Goal: Find contact information: Find contact information

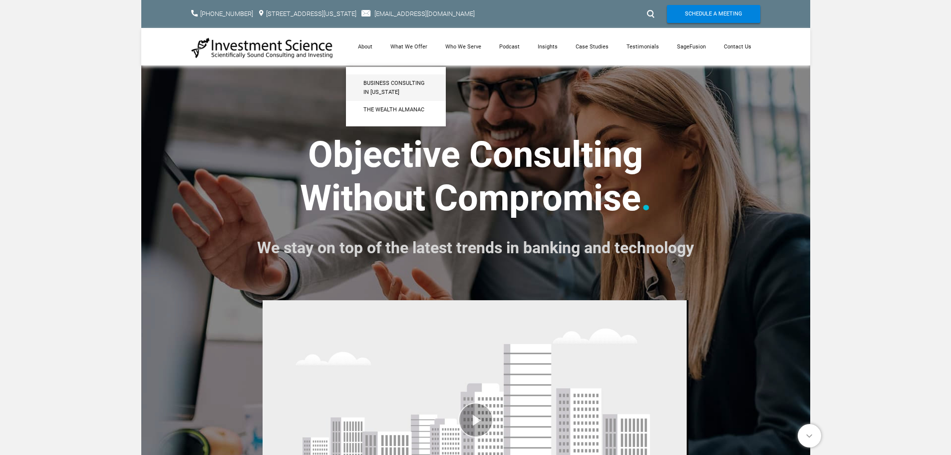
click at [376, 91] on span "Business Consulting in [US_STATE]" at bounding box center [395, 87] width 65 height 17
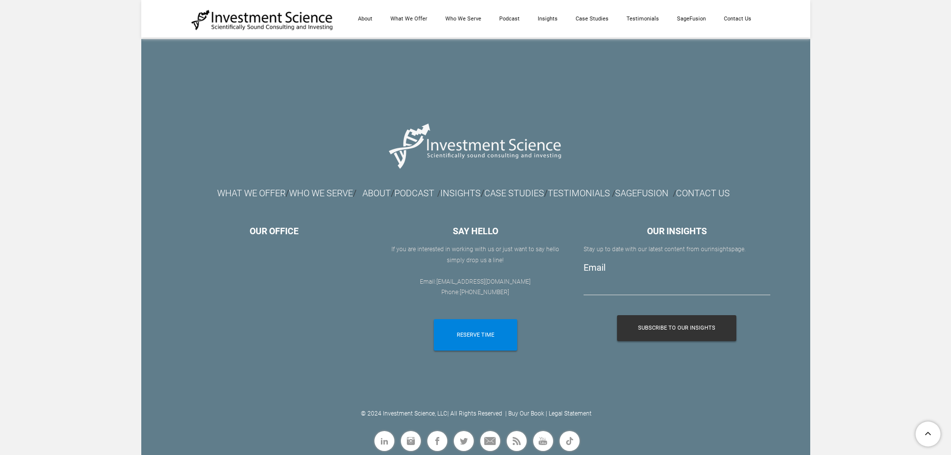
scroll to position [2554, 0]
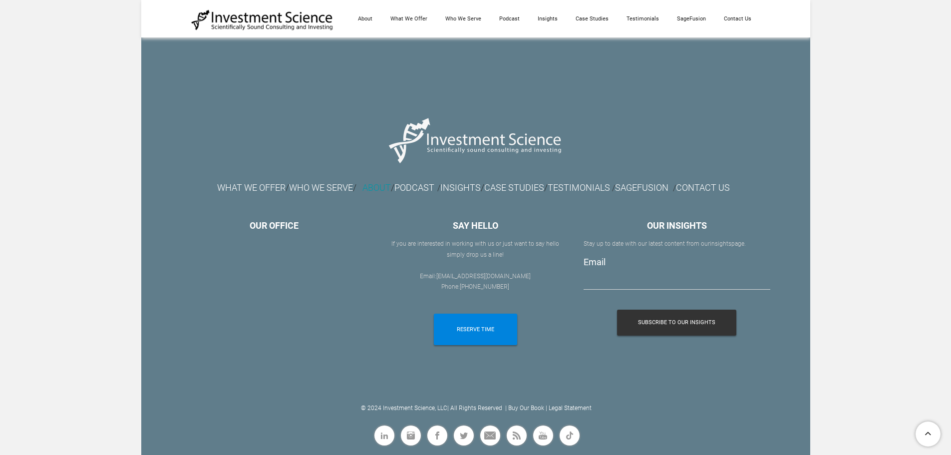
click at [365, 186] on link "ABOUT" at bounding box center [376, 187] width 28 height 10
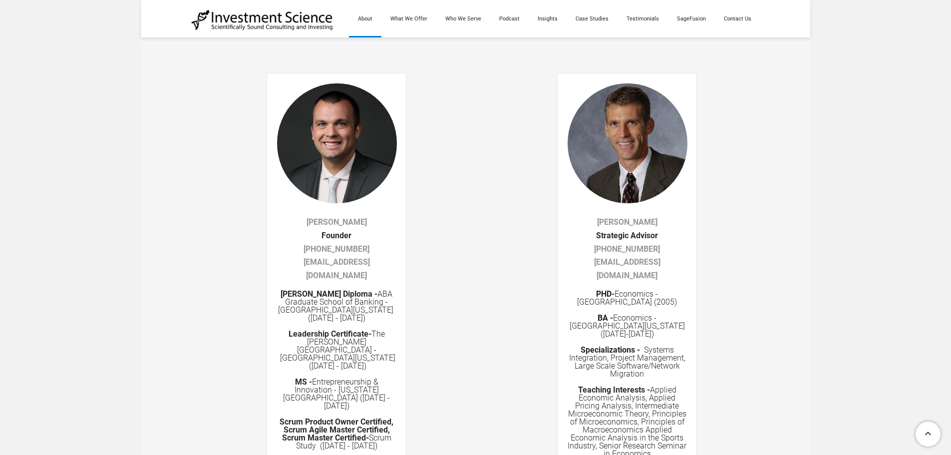
scroll to position [1622, 0]
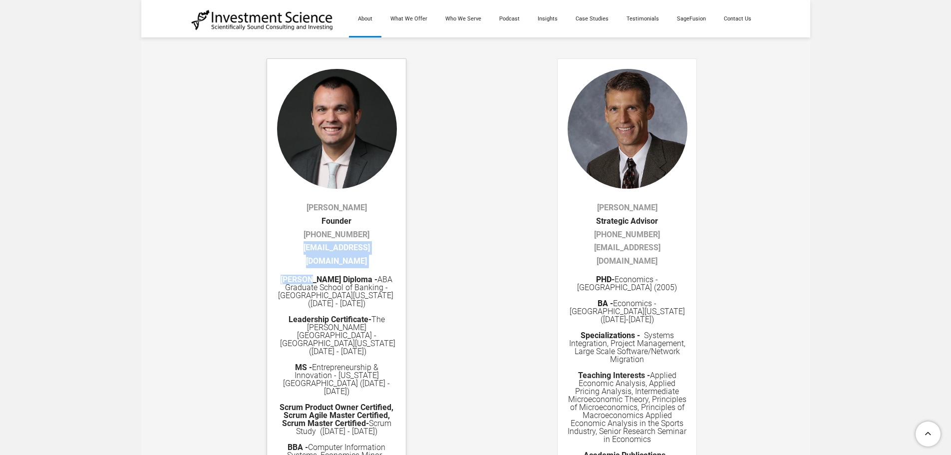
drag, startPoint x: 306, startPoint y: 249, endPoint x: 278, endPoint y: 244, distance: 27.8
click at [278, 244] on div "[PERSON_NAME] ​Founder ​ ​[PHONE_NUMBER]​ [EMAIL_ADDRESS][DOMAIN_NAME] [PERSON_…" at bounding box center [337, 319] width 140 height 523
copy div "[EMAIL_ADDRESS][DOMAIN_NAME] [PERSON_NAME]"
drag, startPoint x: 340, startPoint y: 253, endPoint x: 310, endPoint y: 248, distance: 30.4
click at [310, 275] on strong "[PERSON_NAME] Diploma -" at bounding box center [329, 279] width 97 height 9
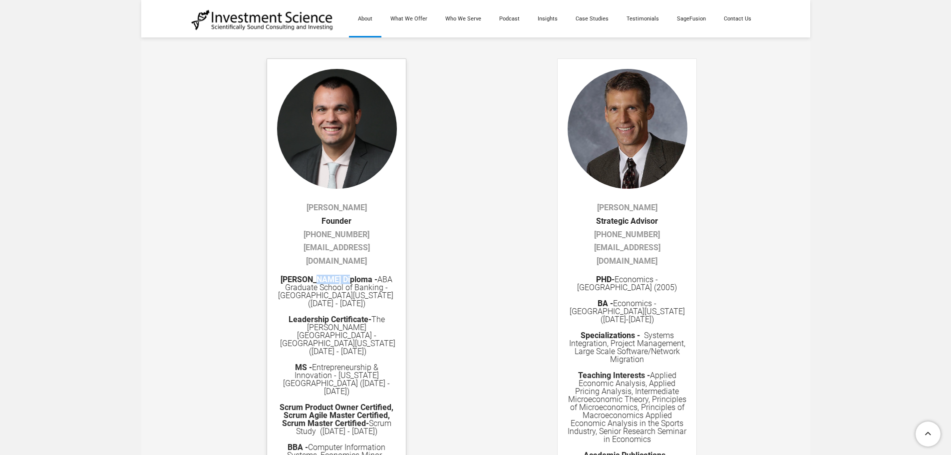
copy strong "Diploma"
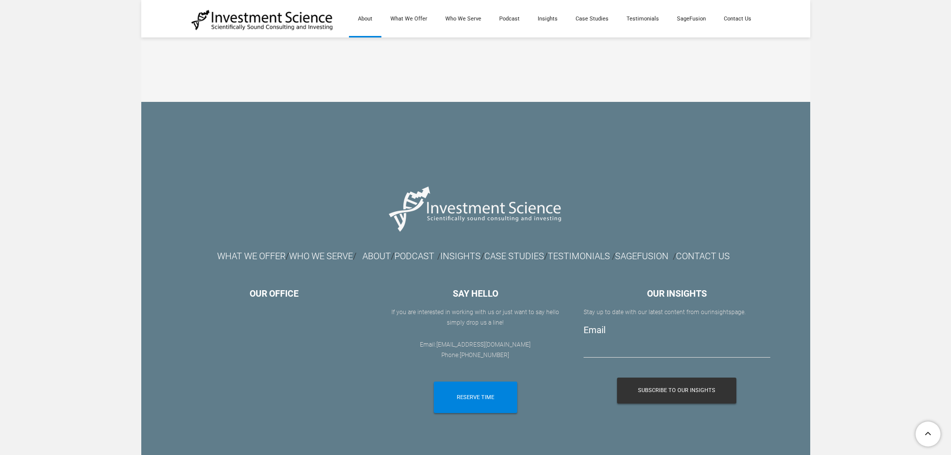
scroll to position [2371, 0]
click at [369, 250] on link "ABOUT" at bounding box center [376, 255] width 28 height 10
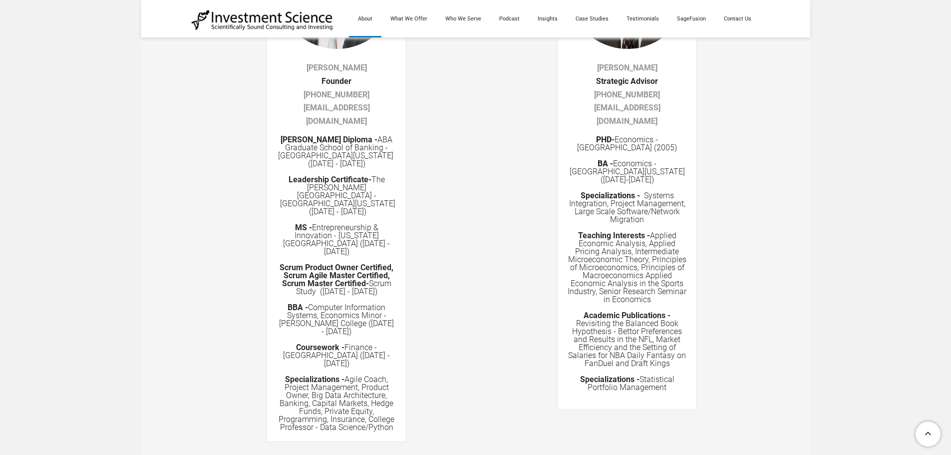
scroll to position [1548, 0]
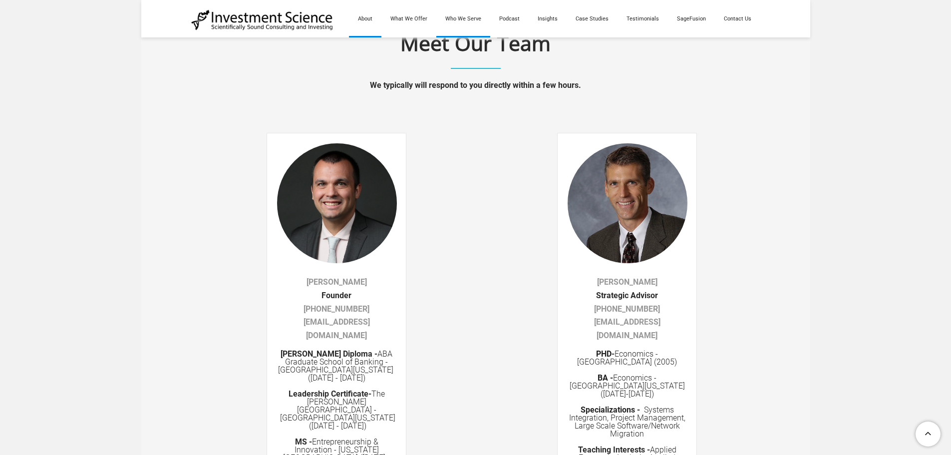
click at [461, 15] on link "Who We Serve" at bounding box center [463, 18] width 54 height 37
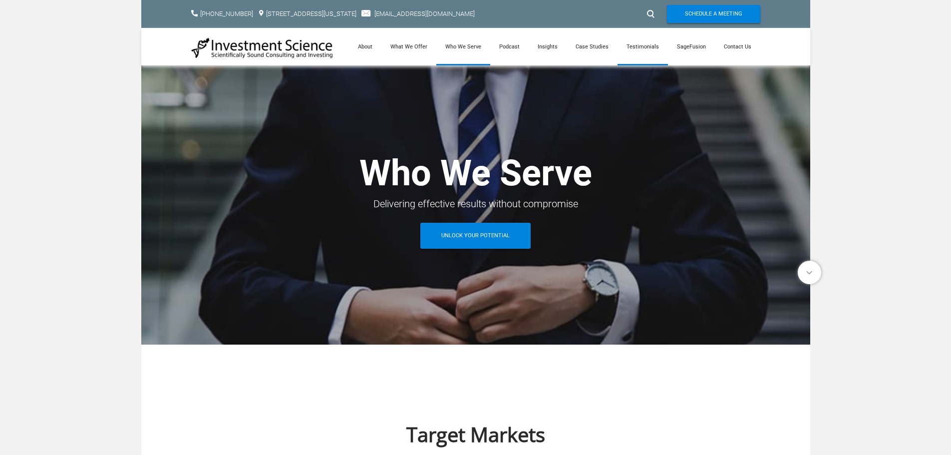
click at [646, 45] on link "Testimonials" at bounding box center [643, 46] width 50 height 37
